Goal: Navigation & Orientation: Understand site structure

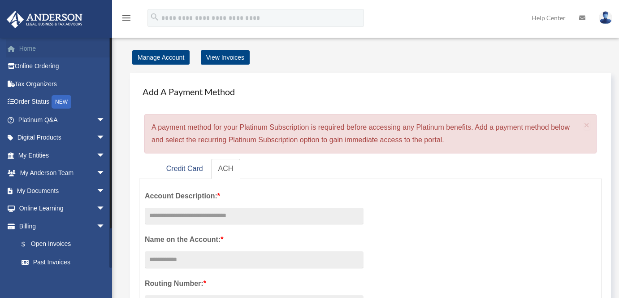
click at [27, 52] on link "Home" at bounding box center [62, 48] width 113 height 18
click at [31, 104] on link "Order Status NEW" at bounding box center [62, 102] width 113 height 18
click at [40, 210] on link "Online Learning arrow_drop_down" at bounding box center [62, 208] width 113 height 18
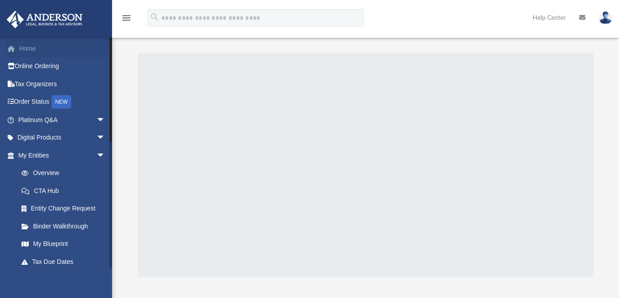
click at [29, 49] on link "Home" at bounding box center [62, 48] width 113 height 18
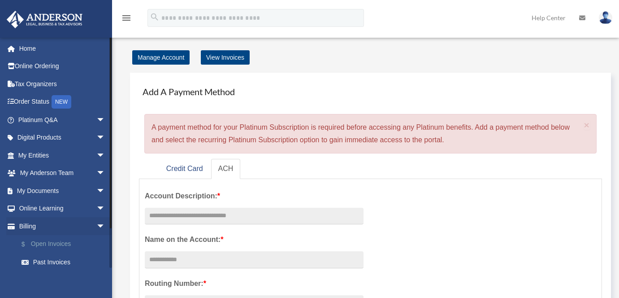
click at [41, 246] on link "$ Open Invoices" at bounding box center [66, 244] width 106 height 18
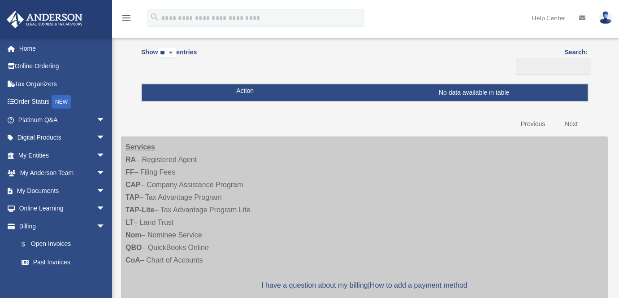
scroll to position [90, 0]
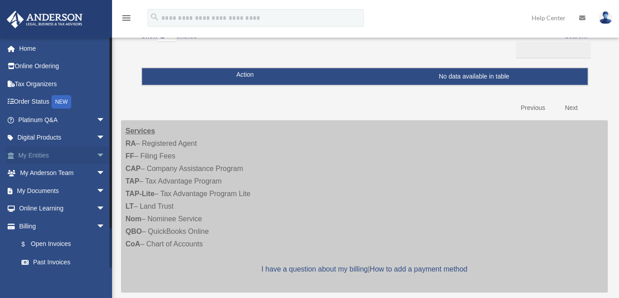
click at [36, 158] on link "My Entities arrow_drop_down" at bounding box center [62, 155] width 113 height 18
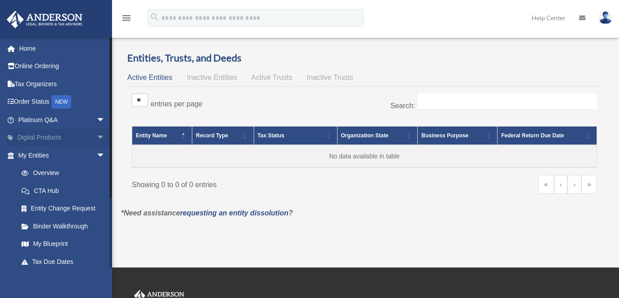
click at [25, 139] on link "Digital Products arrow_drop_down" at bounding box center [62, 138] width 113 height 18
